Goal: Task Accomplishment & Management: Use online tool/utility

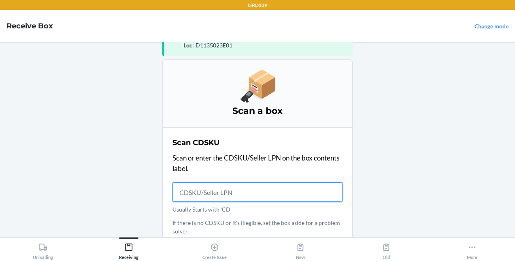
scroll to position [21, 0]
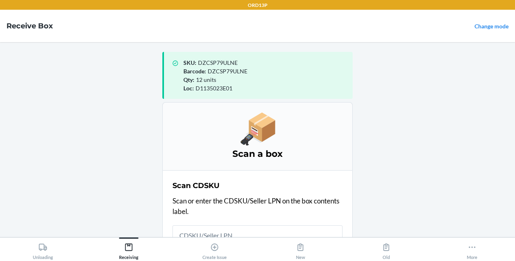
scroll to position [21, 0]
